Goal: Check status: Check status

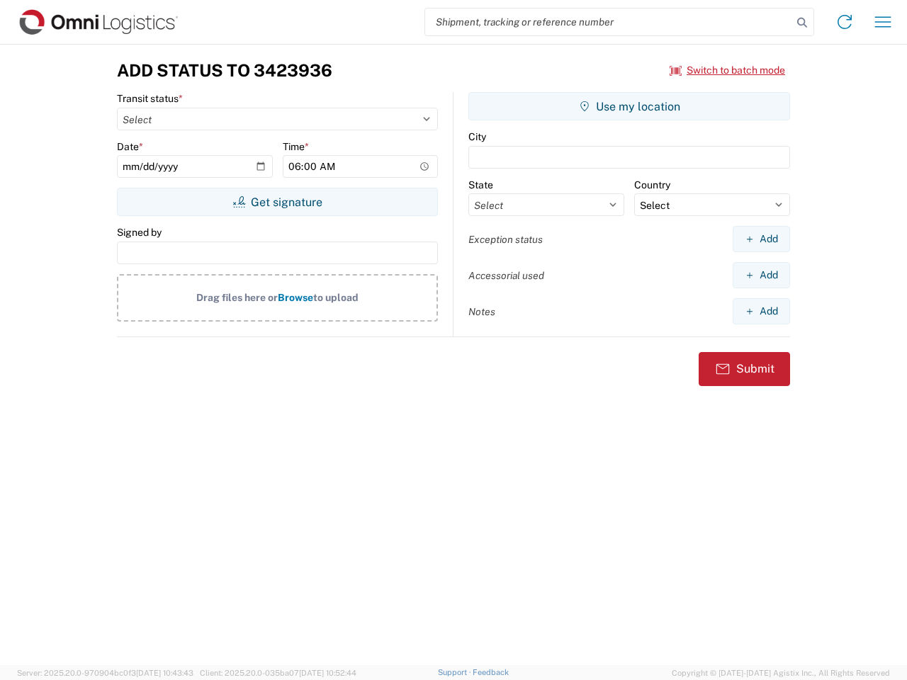
click at [608, 22] on input "search" at bounding box center [608, 21] width 367 height 27
click at [802, 23] on icon at bounding box center [802, 23] width 20 height 20
click at [844, 22] on icon at bounding box center [844, 22] width 23 height 23
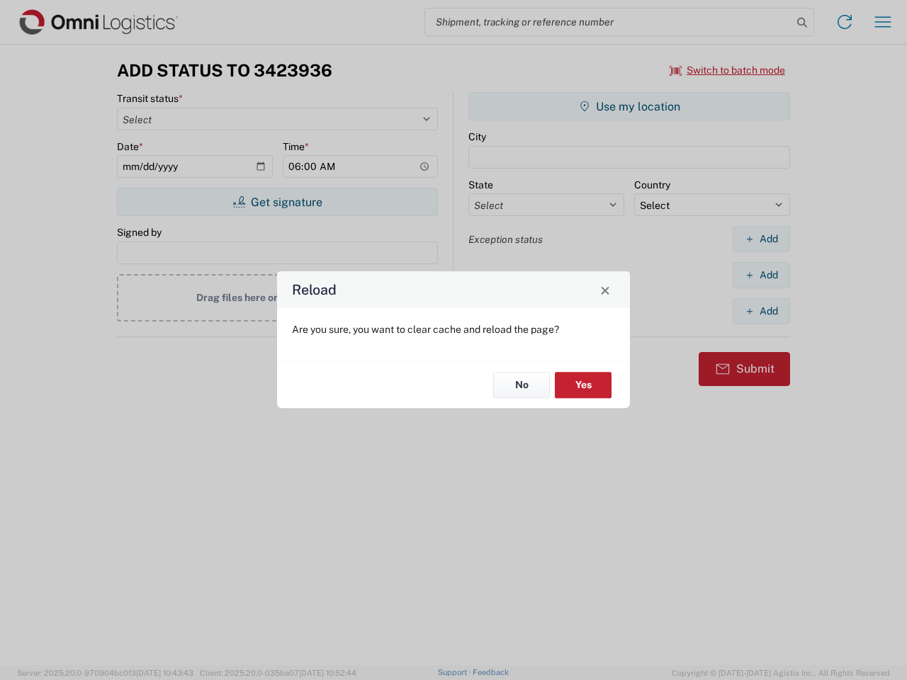
click at [882, 22] on div "Reload Are you sure, you want to clear cache and reload the page? No Yes" at bounding box center [453, 340] width 907 height 680
click at [727, 70] on div "Reload Are you sure, you want to clear cache and reload the page? No Yes" at bounding box center [453, 340] width 907 height 680
click at [277, 202] on div "Reload Are you sure, you want to clear cache and reload the page? No Yes" at bounding box center [453, 340] width 907 height 680
click at [629, 106] on div "Reload Are you sure, you want to clear cache and reload the page? No Yes" at bounding box center [453, 340] width 907 height 680
click at [761, 239] on div "Reload Are you sure, you want to clear cache and reload the page? No Yes" at bounding box center [453, 340] width 907 height 680
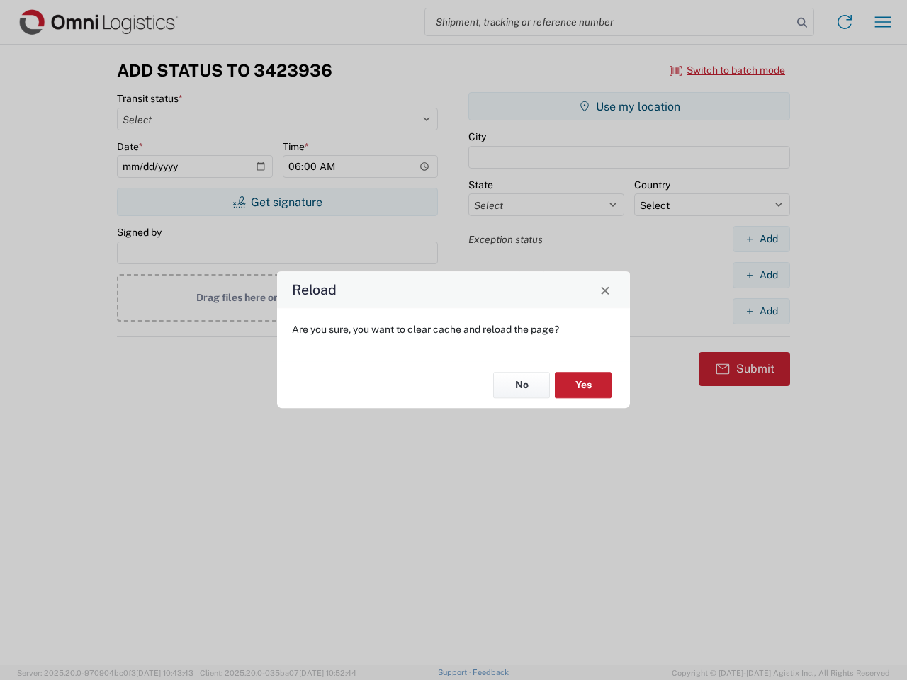
click at [761, 275] on div "Reload Are you sure, you want to clear cache and reload the page? No Yes" at bounding box center [453, 340] width 907 height 680
click at [761, 311] on div "Reload Are you sure, you want to clear cache and reload the page? No Yes" at bounding box center [453, 340] width 907 height 680
